Goal: Task Accomplishment & Management: Manage account settings

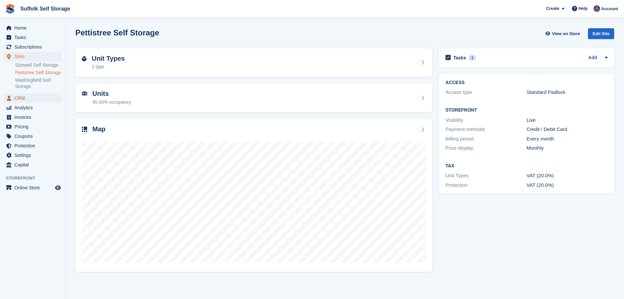
click at [25, 98] on span "CRM" at bounding box center [33, 97] width 39 height 9
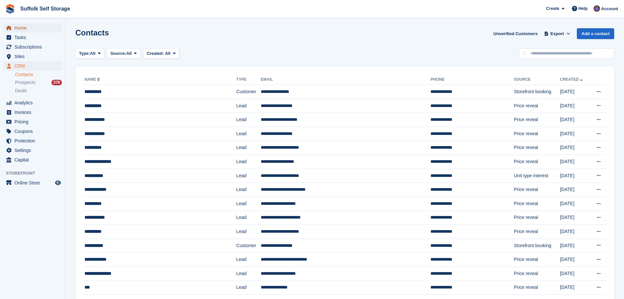
click at [24, 28] on span "Home" at bounding box center [33, 27] width 39 height 9
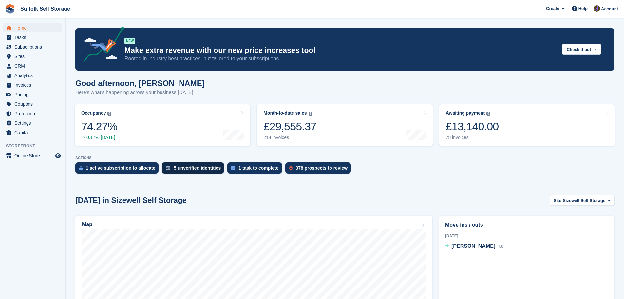
click at [190, 168] on div "5 unverified identities" at bounding box center [197, 167] width 47 height 5
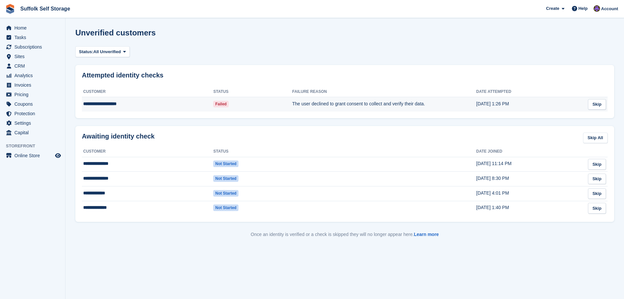
click at [415, 103] on td "The user declined to grant consent to collect and verify their data." at bounding box center [384, 104] width 184 height 14
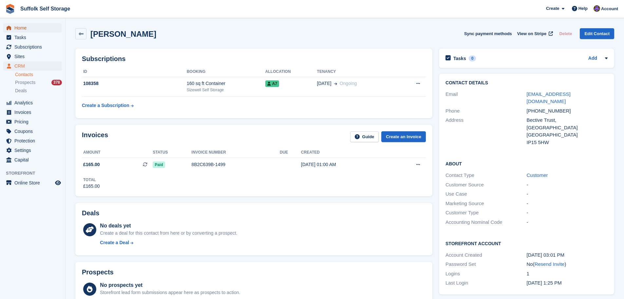
click at [20, 27] on span "Home" at bounding box center [33, 27] width 39 height 9
